Goal: Task Accomplishment & Management: Use online tool/utility

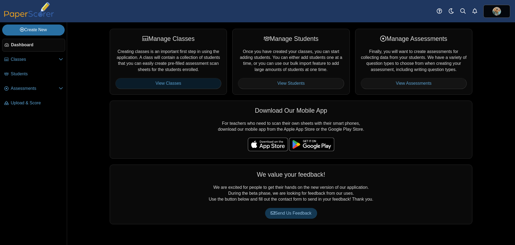
click at [177, 84] on link "View Classes" at bounding box center [168, 83] width 106 height 11
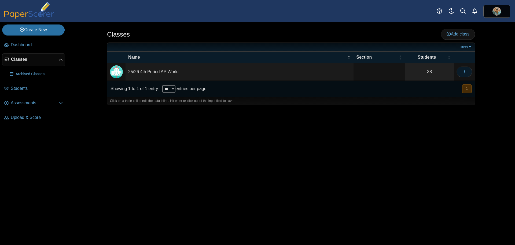
click at [463, 72] on icon "button" at bounding box center [465, 71] width 4 height 4
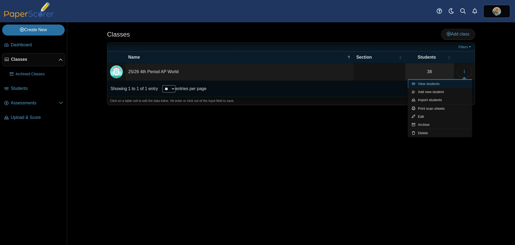
click at [437, 83] on link "View students" at bounding box center [440, 84] width 64 height 8
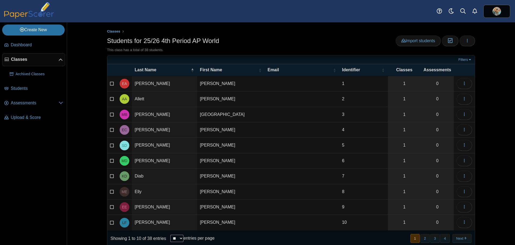
scroll to position [15, 0]
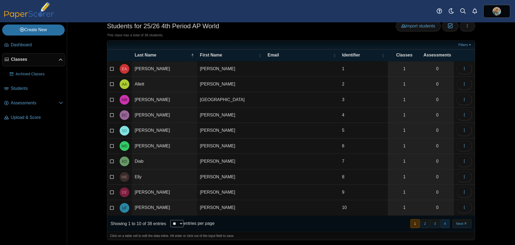
click at [441, 223] on button "4" at bounding box center [445, 223] width 9 height 9
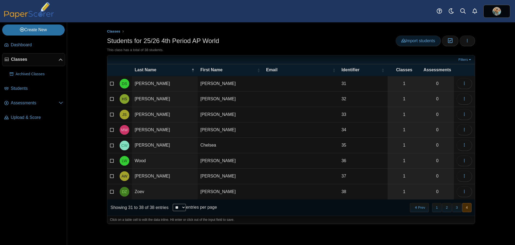
click at [425, 41] on span "Import students" at bounding box center [419, 40] width 34 height 5
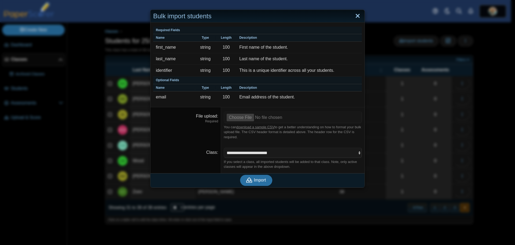
click at [358, 17] on link "Close" at bounding box center [358, 16] width 8 height 9
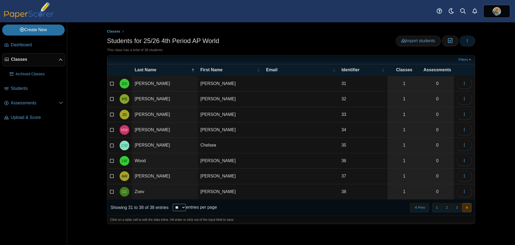
click at [466, 39] on icon "button" at bounding box center [468, 40] width 4 height 4
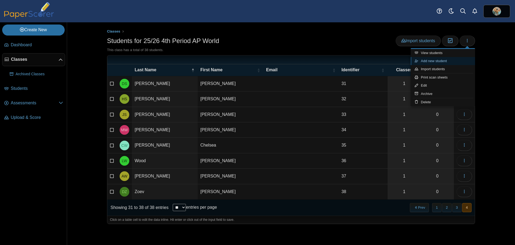
click at [437, 60] on link "Add new student" at bounding box center [443, 61] width 64 height 8
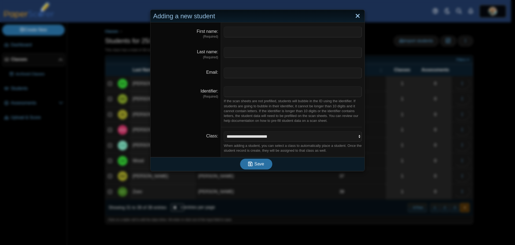
click at [357, 17] on link "Close" at bounding box center [358, 16] width 8 height 9
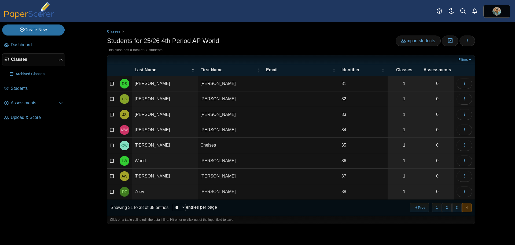
click at [16, 59] on span "Classes" at bounding box center [35, 59] width 48 height 6
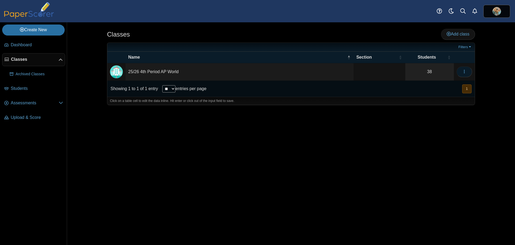
click at [462, 68] on button "button" at bounding box center [465, 71] width 16 height 11
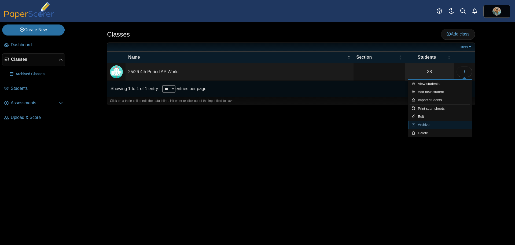
click at [426, 123] on link "Archive" at bounding box center [440, 125] width 64 height 8
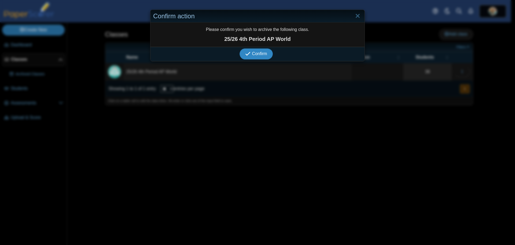
click at [261, 56] on span "Confirm" at bounding box center [259, 53] width 15 height 5
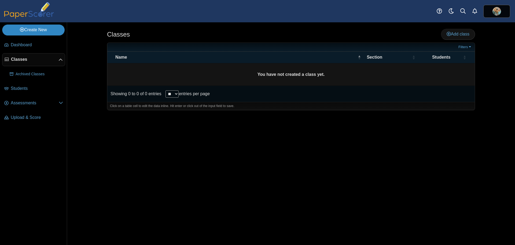
click at [41, 29] on link "Create New" at bounding box center [33, 29] width 63 height 11
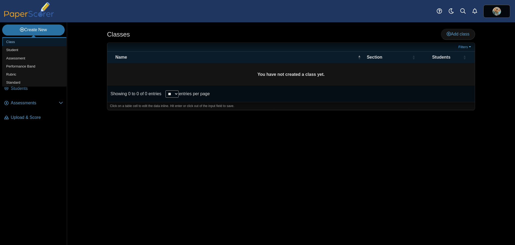
click at [28, 42] on link "Class" at bounding box center [34, 42] width 64 height 8
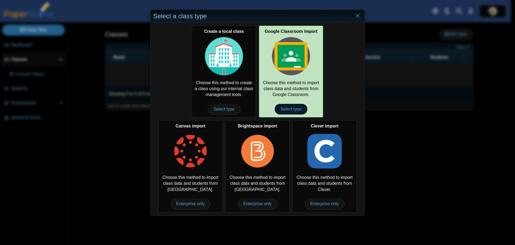
click at [293, 108] on span "Select type" at bounding box center [291, 109] width 32 height 11
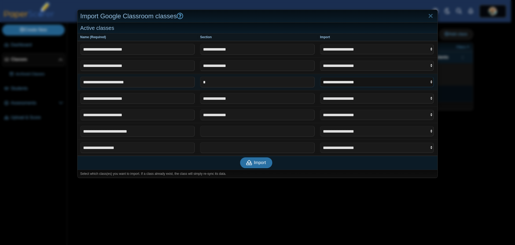
click at [361, 81] on select "**********" at bounding box center [377, 82] width 114 height 10
select select "**********"
click at [320, 77] on select "**********" at bounding box center [377, 82] width 114 height 10
click at [251, 163] on icon "submit" at bounding box center [250, 162] width 8 height 6
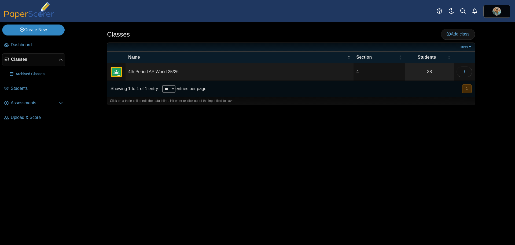
click at [50, 27] on link "Create New" at bounding box center [33, 29] width 63 height 11
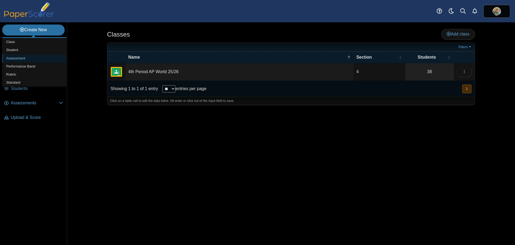
click at [23, 58] on link "Assessment" at bounding box center [34, 58] width 64 height 8
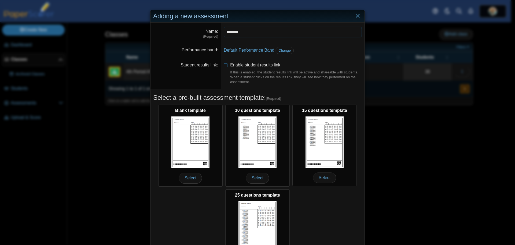
type input "**********"
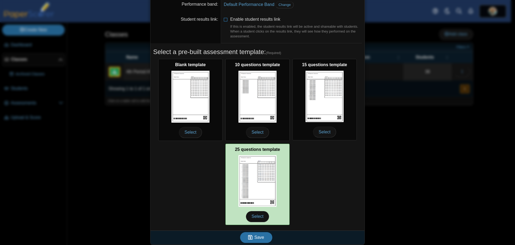
scroll to position [48, 0]
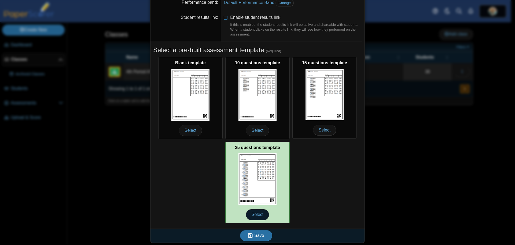
click at [255, 214] on span "Select" at bounding box center [257, 214] width 23 height 11
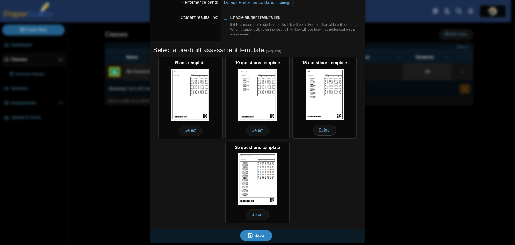
click at [255, 234] on span "Save" at bounding box center [260, 235] width 10 height 5
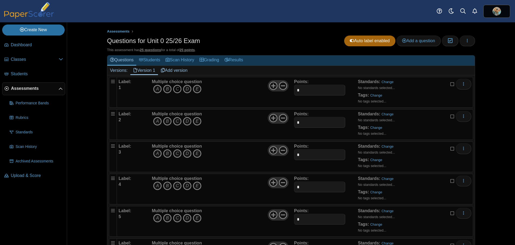
click at [175, 88] on icon "C" at bounding box center [177, 89] width 9 height 9
click at [176, 122] on icon "C" at bounding box center [177, 121] width 9 height 9
click at [186, 152] on icon "D" at bounding box center [187, 153] width 9 height 9
click at [186, 186] on icon "D" at bounding box center [187, 185] width 9 height 9
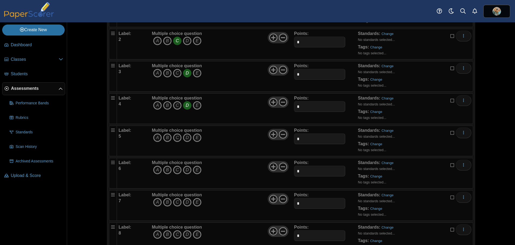
scroll to position [81, 0]
click at [163, 136] on icon "B" at bounding box center [167, 137] width 9 height 9
click at [163, 170] on icon "B" at bounding box center [167, 169] width 9 height 9
click at [164, 201] on icon "B" at bounding box center [167, 201] width 9 height 9
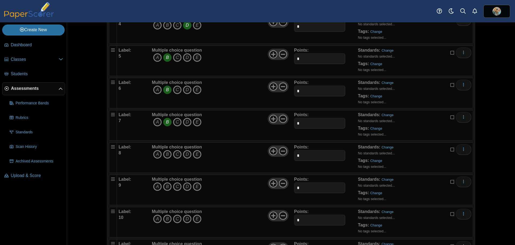
scroll to position [161, 0]
click at [165, 153] on icon "B" at bounding box center [167, 153] width 9 height 9
click at [166, 186] on icon "B" at bounding box center [167, 185] width 9 height 9
click at [165, 219] on icon "B" at bounding box center [167, 217] width 9 height 9
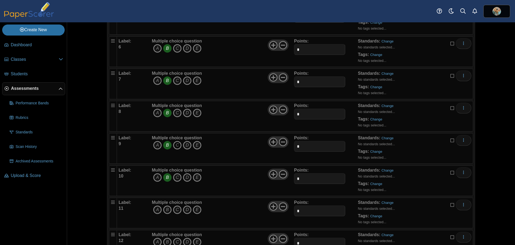
scroll to position [242, 0]
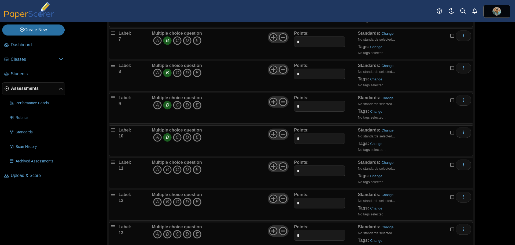
click at [165, 170] on icon "B" at bounding box center [167, 169] width 9 height 9
click at [157, 201] on icon "A" at bounding box center [157, 201] width 9 height 9
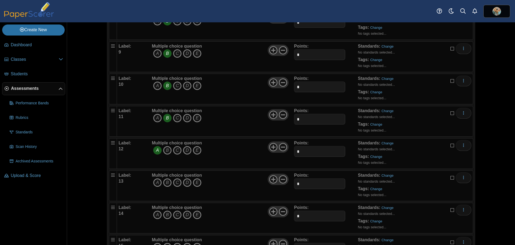
scroll to position [322, 0]
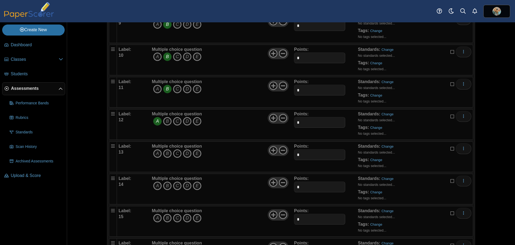
click at [176, 153] on icon "C" at bounding box center [177, 153] width 9 height 9
click at [165, 186] on icon "B" at bounding box center [167, 185] width 9 height 9
click at [176, 219] on icon "C" at bounding box center [177, 217] width 9 height 9
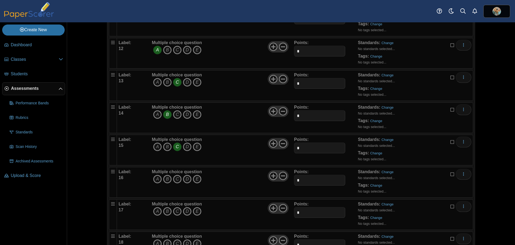
scroll to position [403, 0]
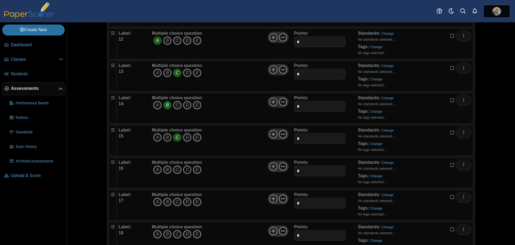
click at [184, 170] on icon "D" at bounding box center [187, 169] width 9 height 9
click at [155, 205] on icon "A" at bounding box center [157, 201] width 9 height 9
click at [176, 232] on icon "C" at bounding box center [177, 234] width 9 height 9
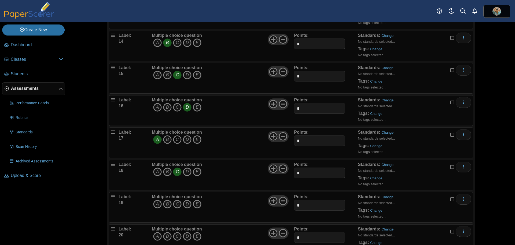
scroll to position [483, 0]
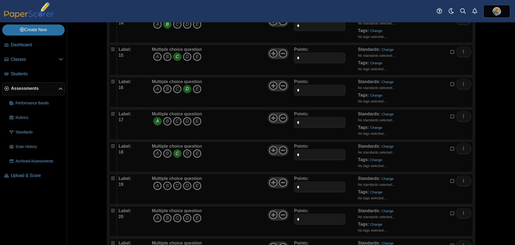
click at [165, 188] on icon "B" at bounding box center [167, 185] width 9 height 9
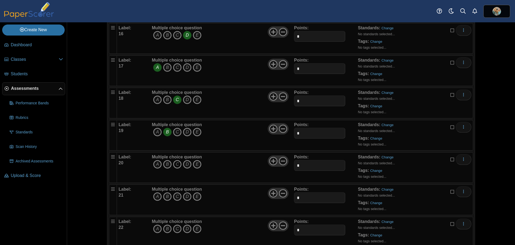
click at [176, 163] on icon "C" at bounding box center [177, 164] width 9 height 9
click at [184, 195] on icon "D" at bounding box center [187, 196] width 9 height 9
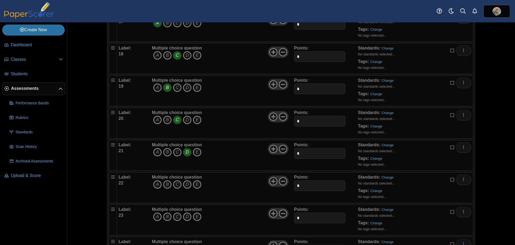
scroll to position [591, 0]
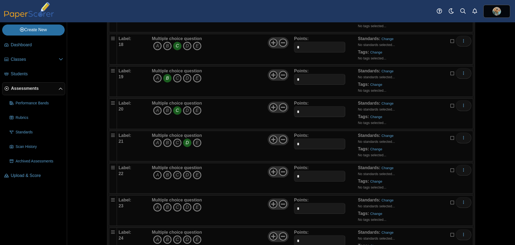
click at [153, 176] on icon "A" at bounding box center [157, 174] width 9 height 9
click at [174, 207] on icon "C" at bounding box center [177, 207] width 9 height 9
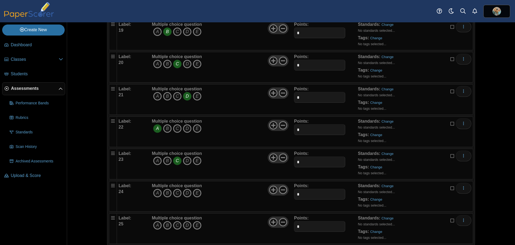
scroll to position [644, 0]
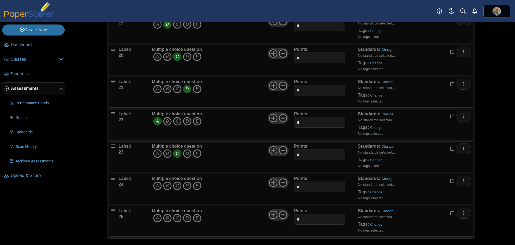
click at [164, 187] on icon "B" at bounding box center [167, 185] width 9 height 9
click at [155, 218] on icon "A" at bounding box center [157, 217] width 9 height 9
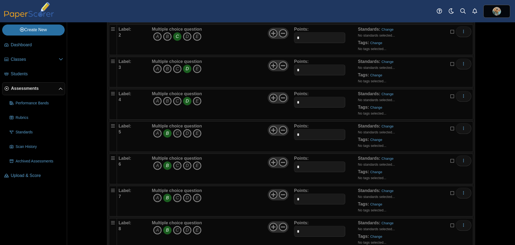
scroll to position [0, 0]
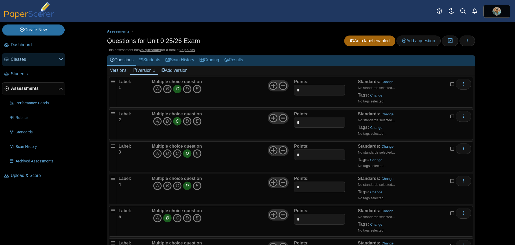
click at [17, 61] on span "Classes" at bounding box center [35, 59] width 48 height 6
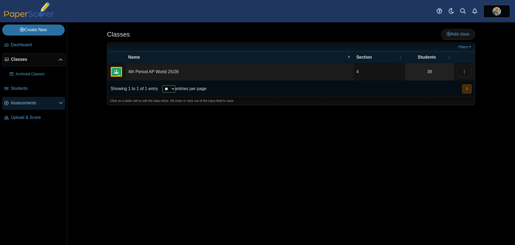
click at [28, 102] on span "Assessments" at bounding box center [35, 103] width 48 height 6
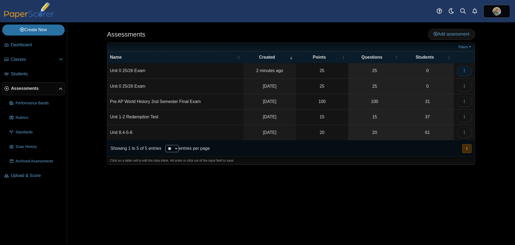
click at [461, 69] on button "button" at bounding box center [465, 70] width 16 height 11
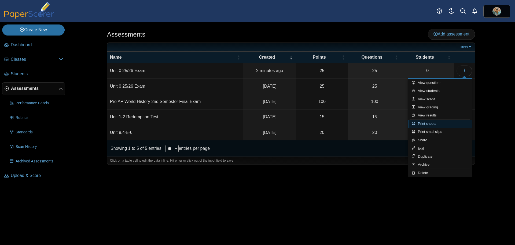
click at [424, 122] on link "Print sheets" at bounding box center [440, 123] width 64 height 8
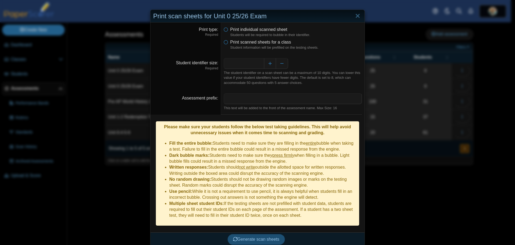
click at [245, 237] on span "Generate scan sheets" at bounding box center [256, 239] width 46 height 5
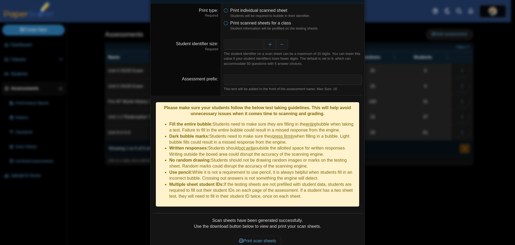
scroll to position [39, 0]
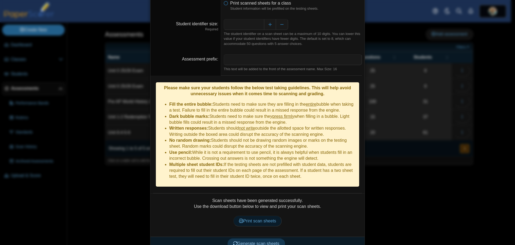
click at [258, 218] on span "Print scan sheets" at bounding box center [257, 220] width 37 height 5
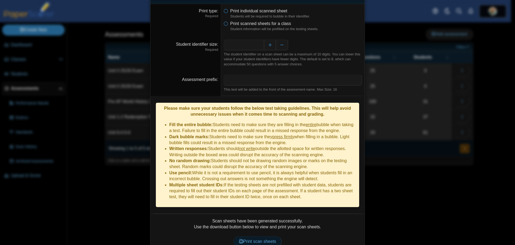
scroll to position [0, 0]
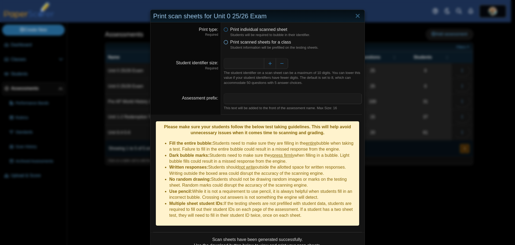
click at [224, 42] on icon at bounding box center [226, 41] width 4 height 4
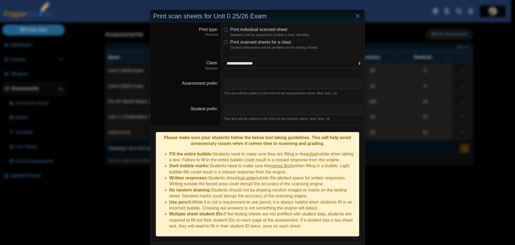
click at [245, 64] on select "**********" at bounding box center [293, 63] width 138 height 10
select select "**********"
click at [224, 58] on select "**********" at bounding box center [293, 63] width 138 height 10
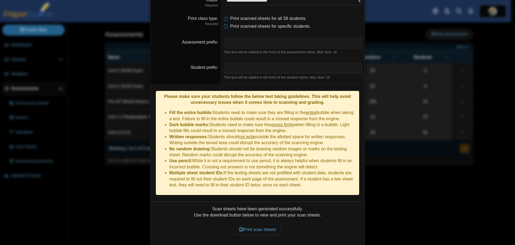
scroll to position [71, 0]
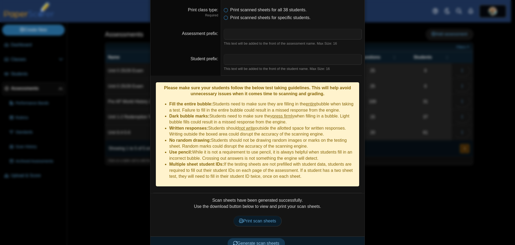
click at [251, 218] on span "Print scan sheets" at bounding box center [257, 220] width 37 height 5
click at [238, 241] on span "Generate scan sheets" at bounding box center [256, 243] width 46 height 5
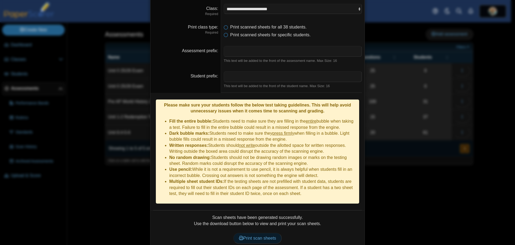
click at [250, 235] on span "Print scan sheets" at bounding box center [257, 237] width 37 height 5
